Goal: Task Accomplishment & Management: Manage account settings

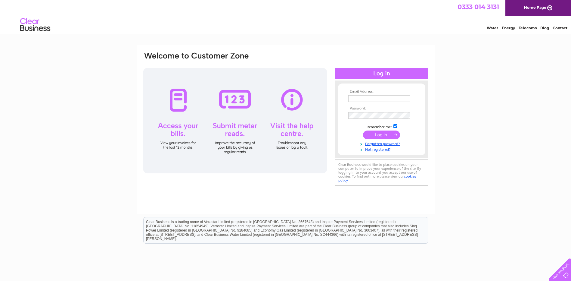
type input "fc@berkspgl.org.uk"
click at [385, 132] on input "submit" at bounding box center [381, 134] width 37 height 8
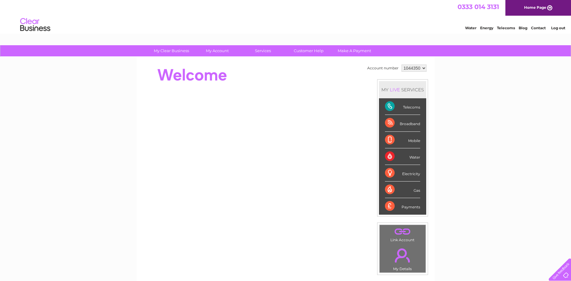
click at [397, 107] on div "Telecoms" at bounding box center [402, 106] width 35 height 17
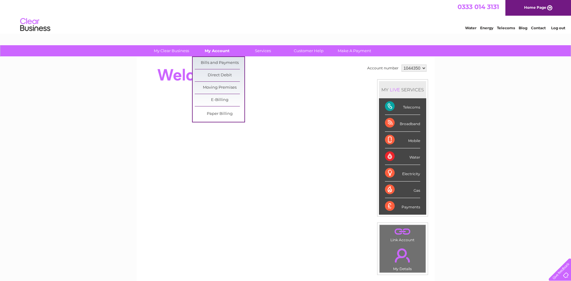
click at [219, 49] on link "My Account" at bounding box center [217, 50] width 50 height 11
click at [213, 63] on link "Bills and Payments" at bounding box center [220, 63] width 50 height 12
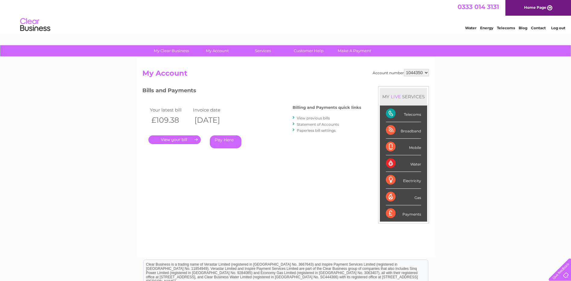
click at [181, 139] on link "." at bounding box center [174, 139] width 52 height 9
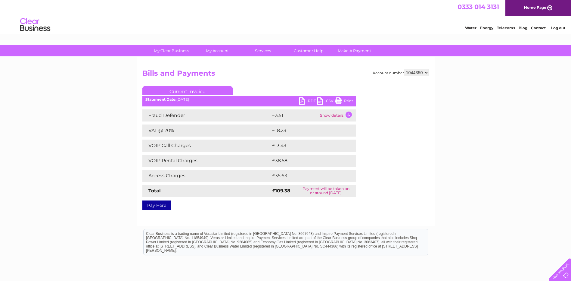
click at [303, 100] on link "PDF" at bounding box center [308, 101] width 18 height 9
